Goal: Transaction & Acquisition: Purchase product/service

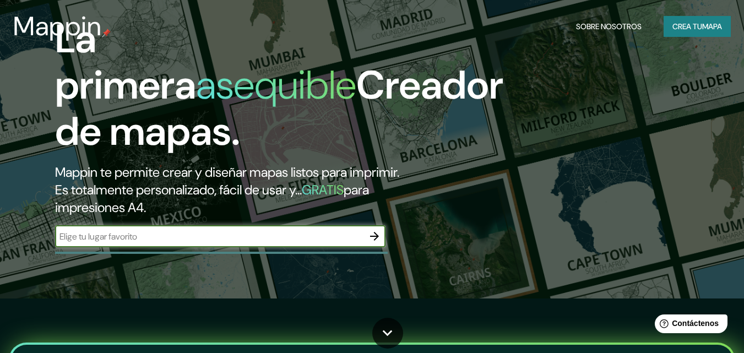
scroll to position [55, 0]
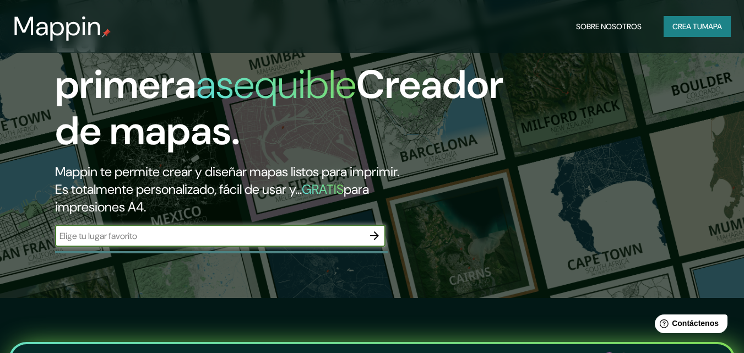
click at [159, 235] on input "text" at bounding box center [209, 236] width 308 height 13
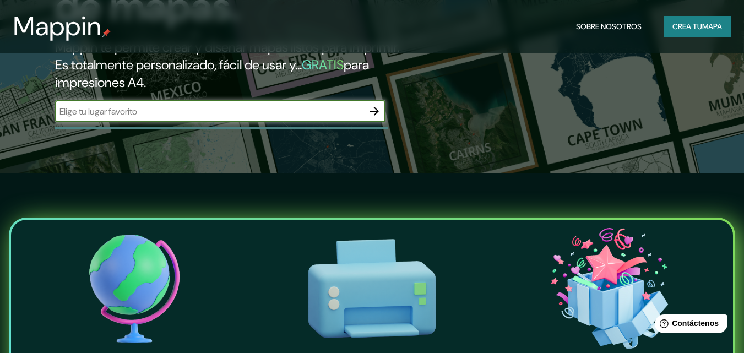
scroll to position [110, 0]
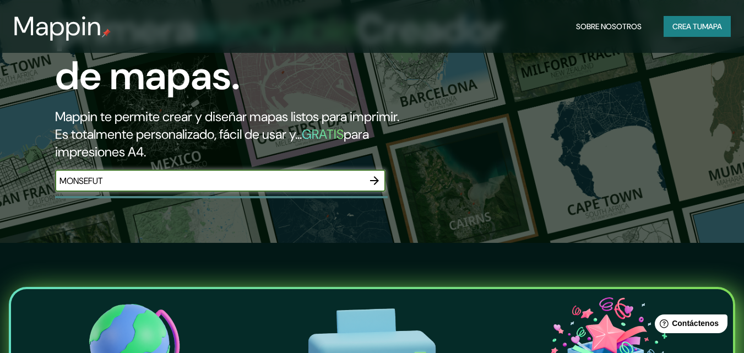
type input "MONSEFUT"
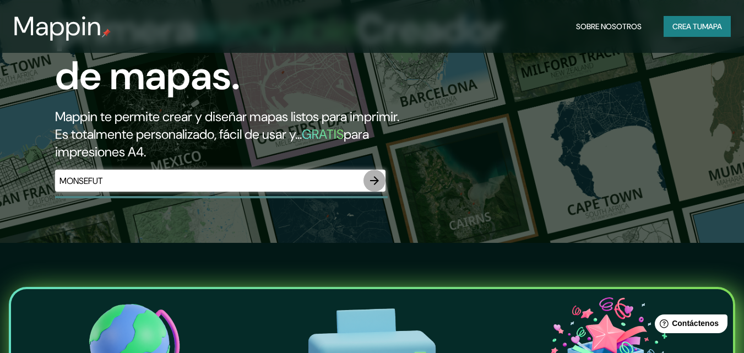
click at [369, 183] on icon "button" at bounding box center [374, 180] width 13 height 13
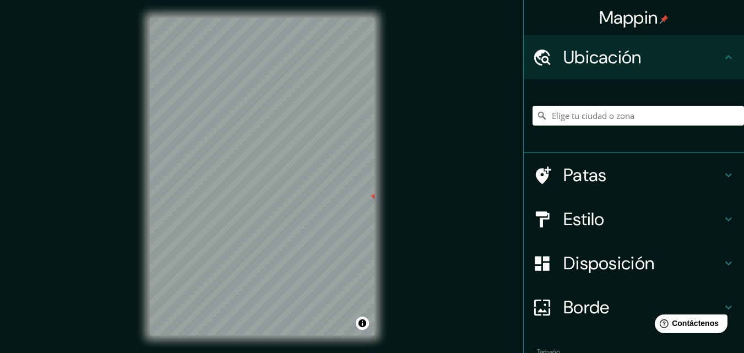
click at [580, 115] on input "Elige tu ciudad o zona" at bounding box center [637, 116] width 211 height 20
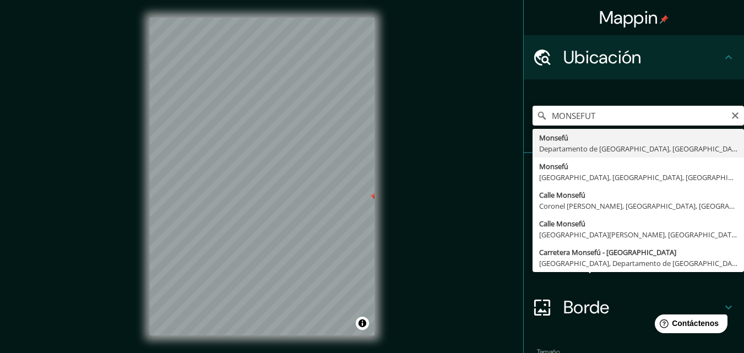
type input "Monsefu, Departamento de [GEOGRAPHIC_DATA], [GEOGRAPHIC_DATA]"
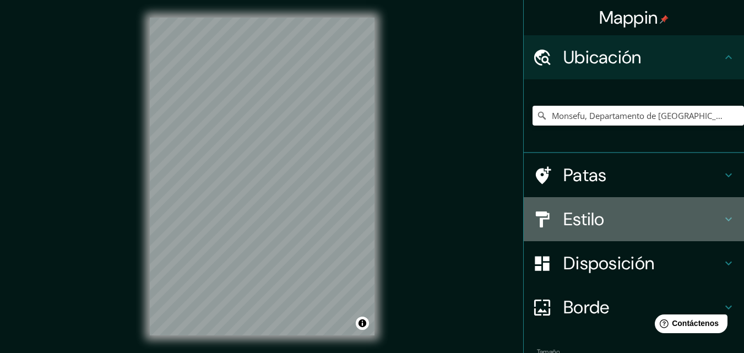
click at [679, 227] on h4 "Estilo" at bounding box center [642, 219] width 159 height 22
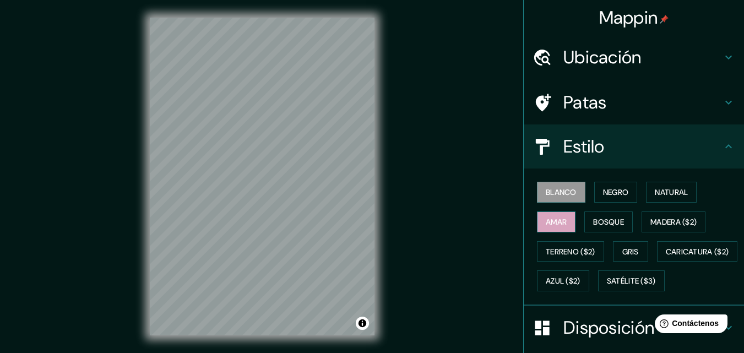
click at [559, 225] on font "Amar" at bounding box center [556, 222] width 21 height 10
click at [603, 197] on font "Negro" at bounding box center [616, 192] width 26 height 10
click at [564, 197] on font "Blanco" at bounding box center [561, 192] width 31 height 10
click at [661, 191] on font "Natural" at bounding box center [671, 192] width 33 height 10
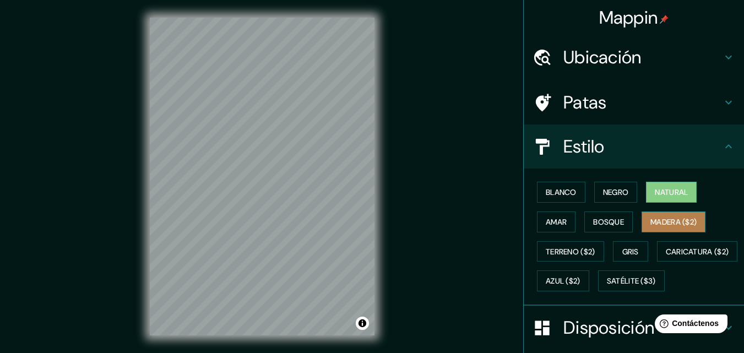
click at [666, 223] on font "Madera ($2)" at bounding box center [673, 222] width 46 height 10
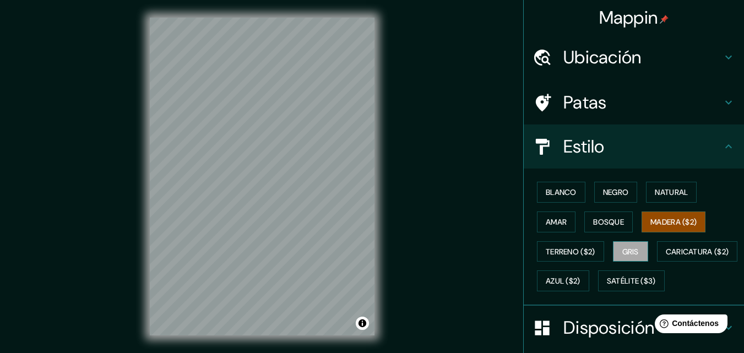
click at [622, 252] on font "Gris" at bounding box center [630, 252] width 17 height 10
click at [553, 182] on button "Blanco" at bounding box center [561, 192] width 48 height 21
